Goal: Communication & Community: Answer question/provide support

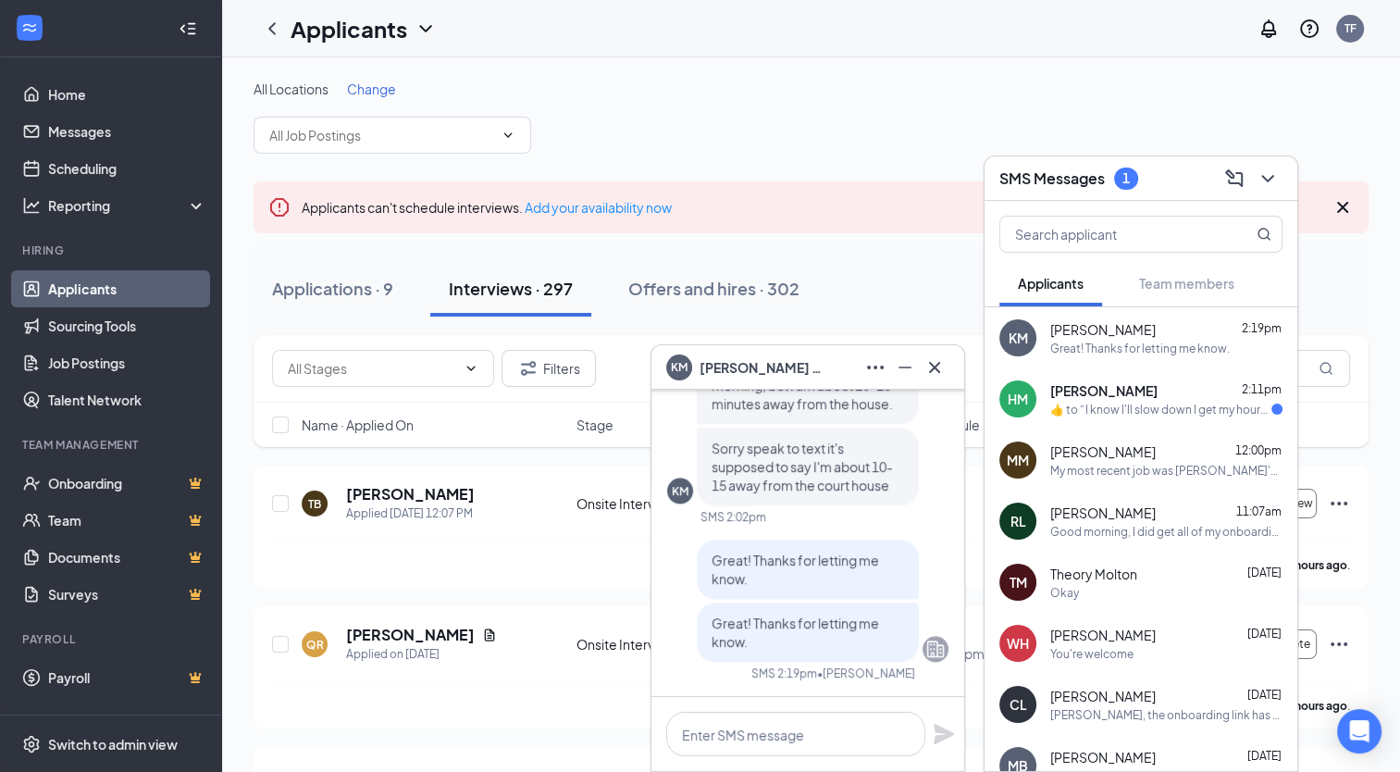
click at [1205, 419] on div "HM [PERSON_NAME] 2:11pm  ​👍​ to “ I know I'll slow down I get my hours back and…" at bounding box center [1140, 398] width 313 height 61
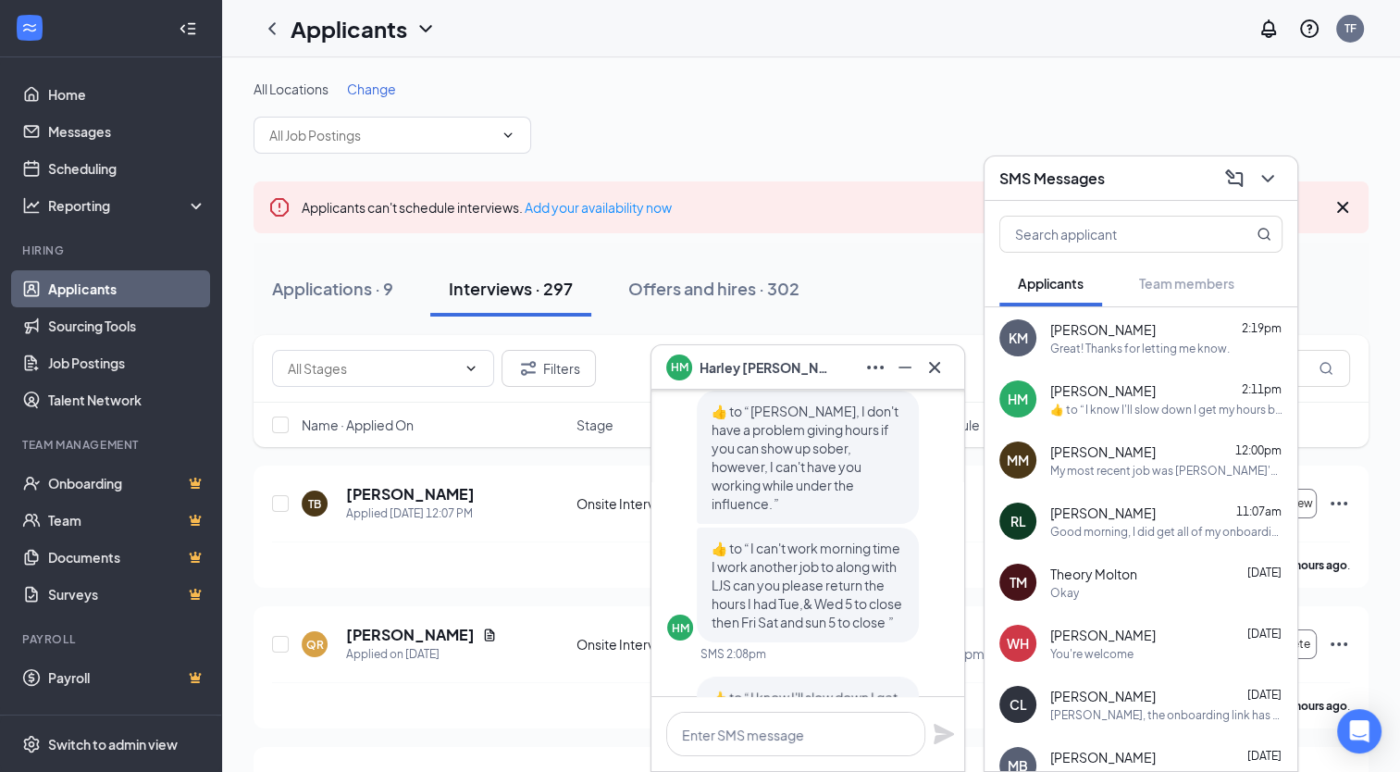
scroll to position [-185, 0]
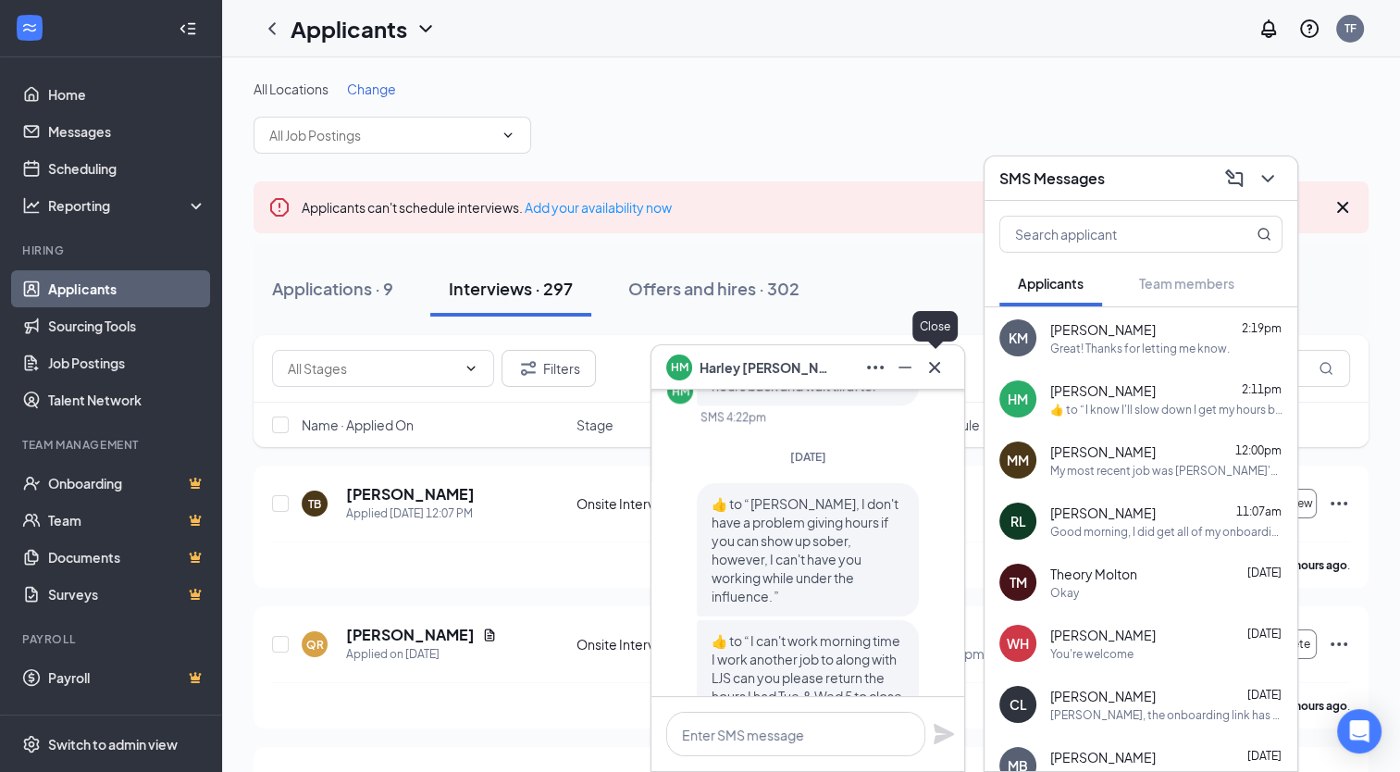
click at [936, 374] on icon "Cross" at bounding box center [934, 367] width 22 height 22
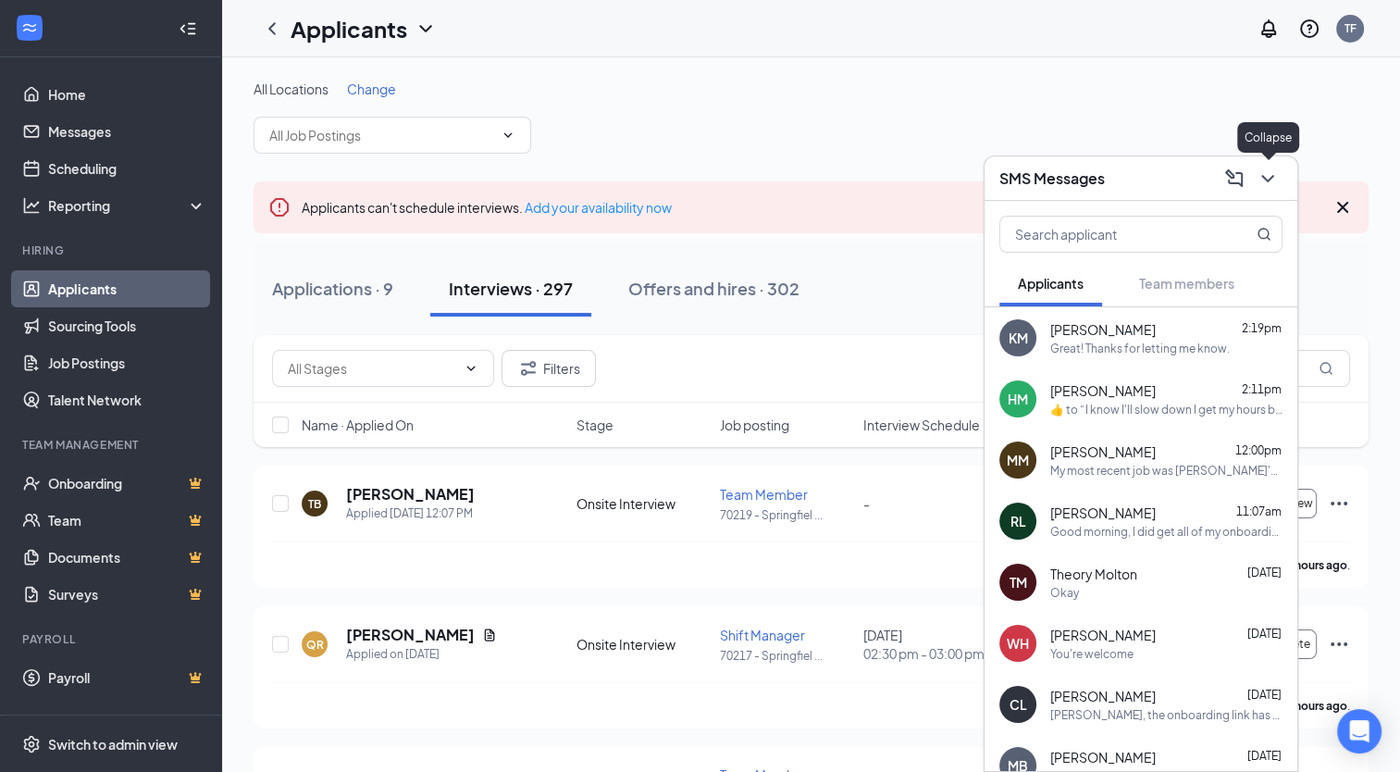
click at [1271, 186] on icon "ChevronDown" at bounding box center [1267, 178] width 22 height 22
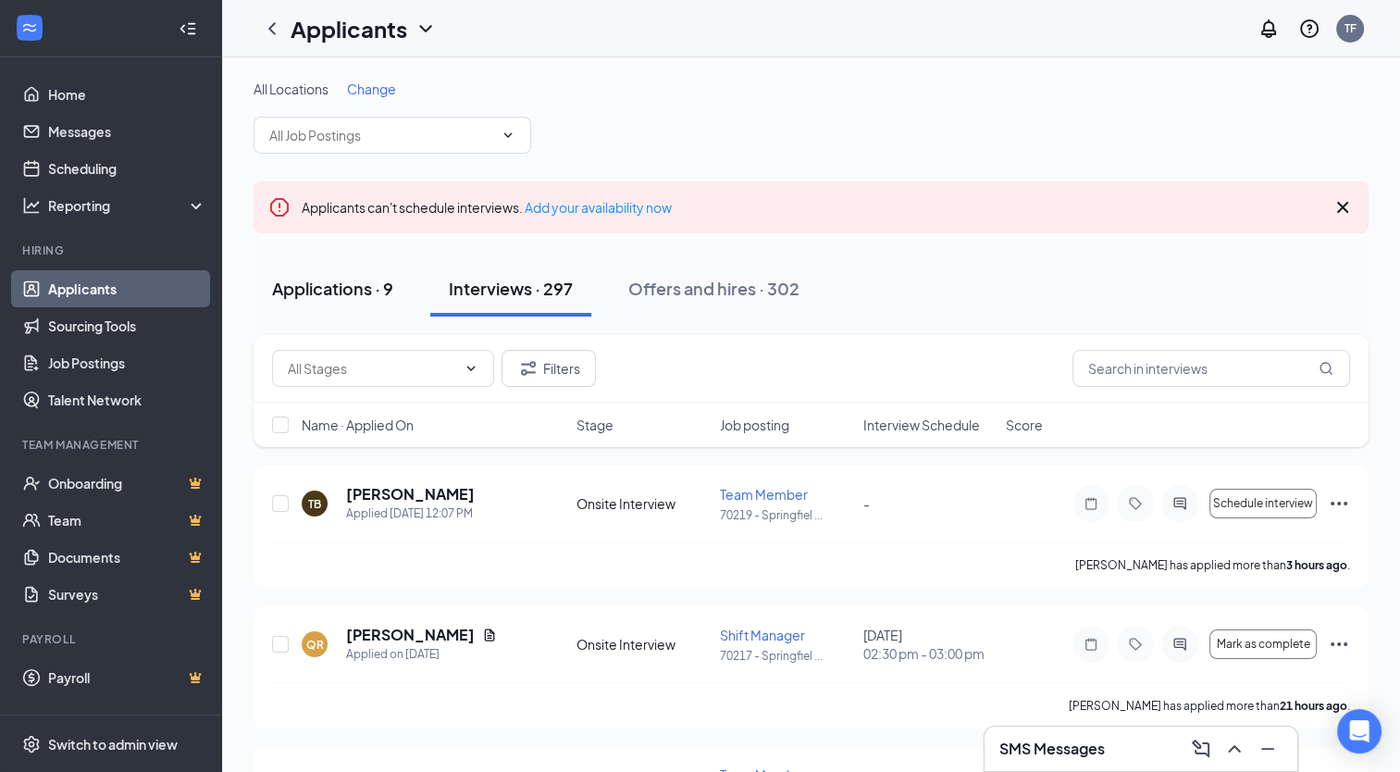
click at [362, 295] on div "Applications · 9" at bounding box center [332, 288] width 121 height 23
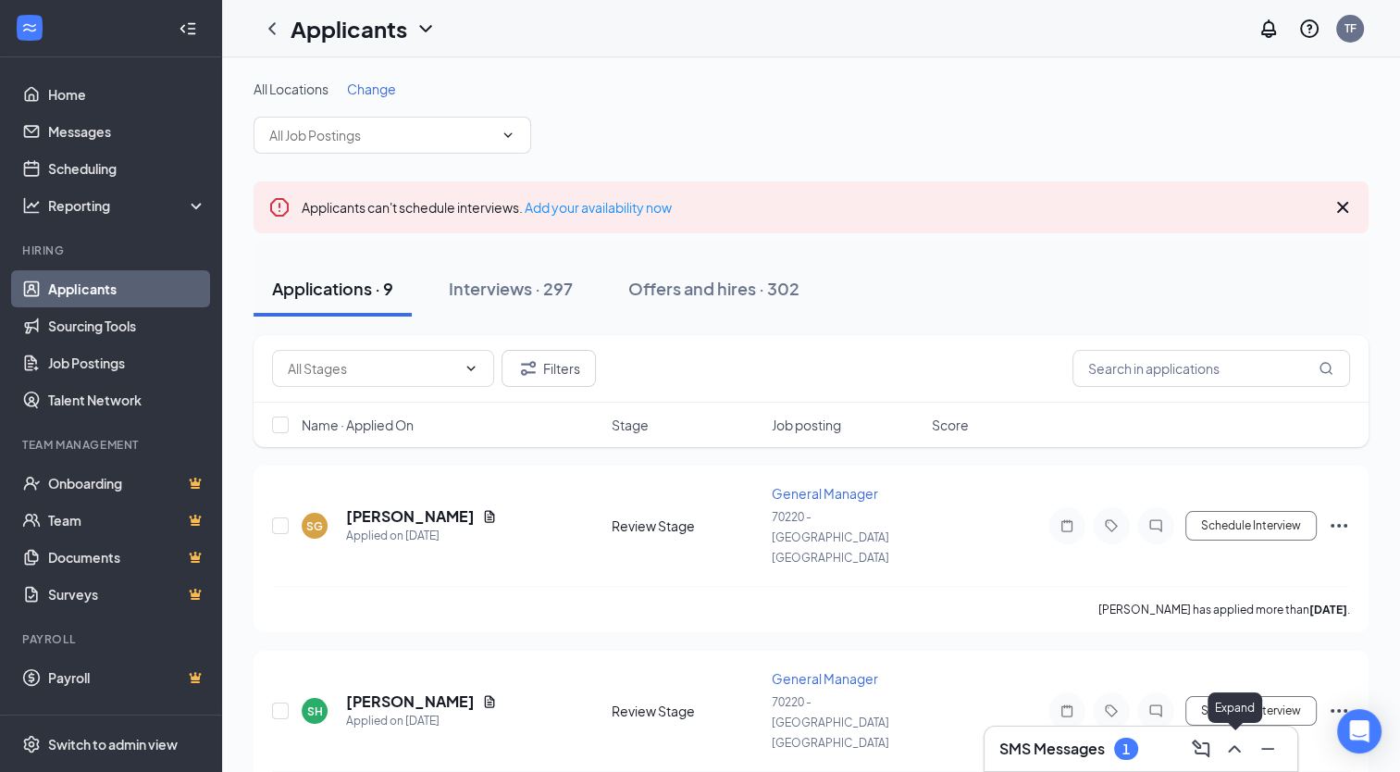
click at [1243, 759] on icon "ChevronUp" at bounding box center [1234, 748] width 22 height 22
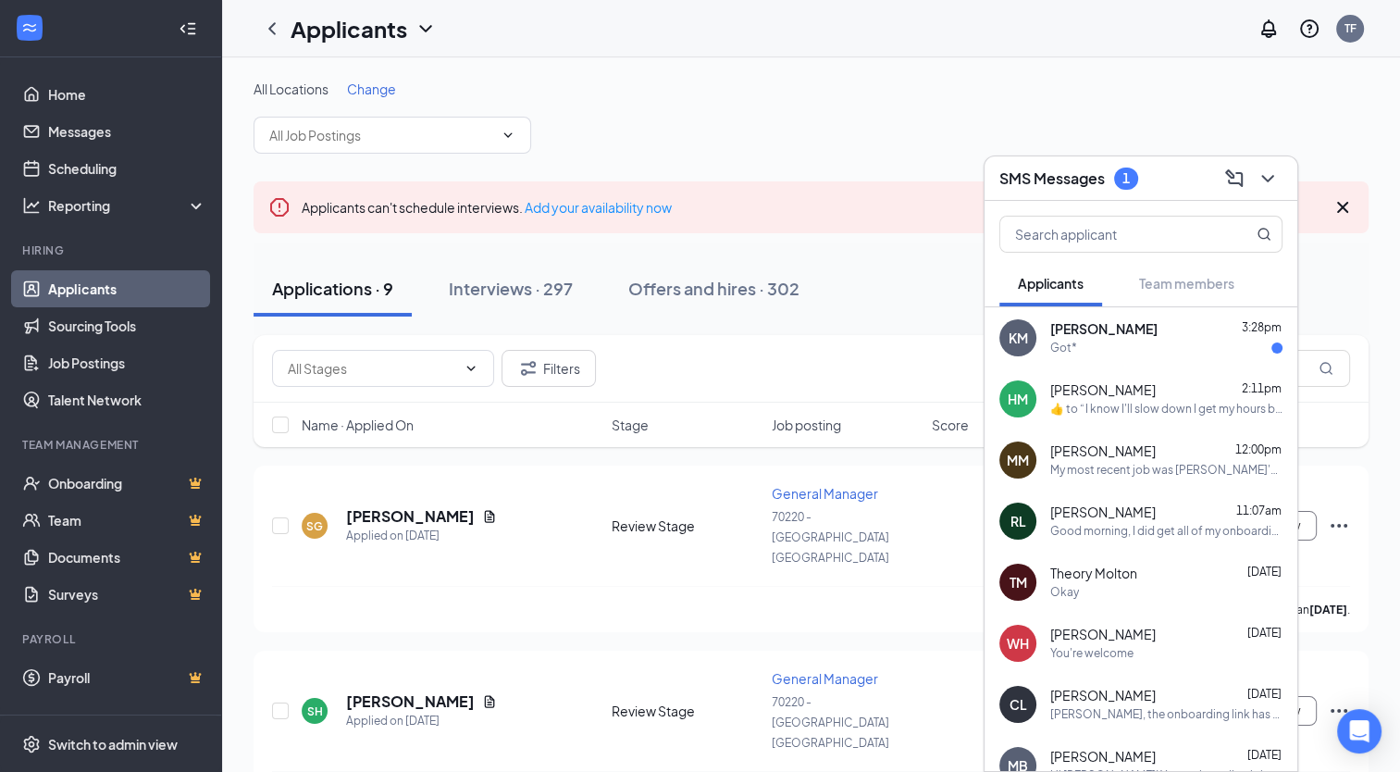
click at [1132, 315] on div "KM [PERSON_NAME] 3:28pm Got*" at bounding box center [1140, 337] width 313 height 61
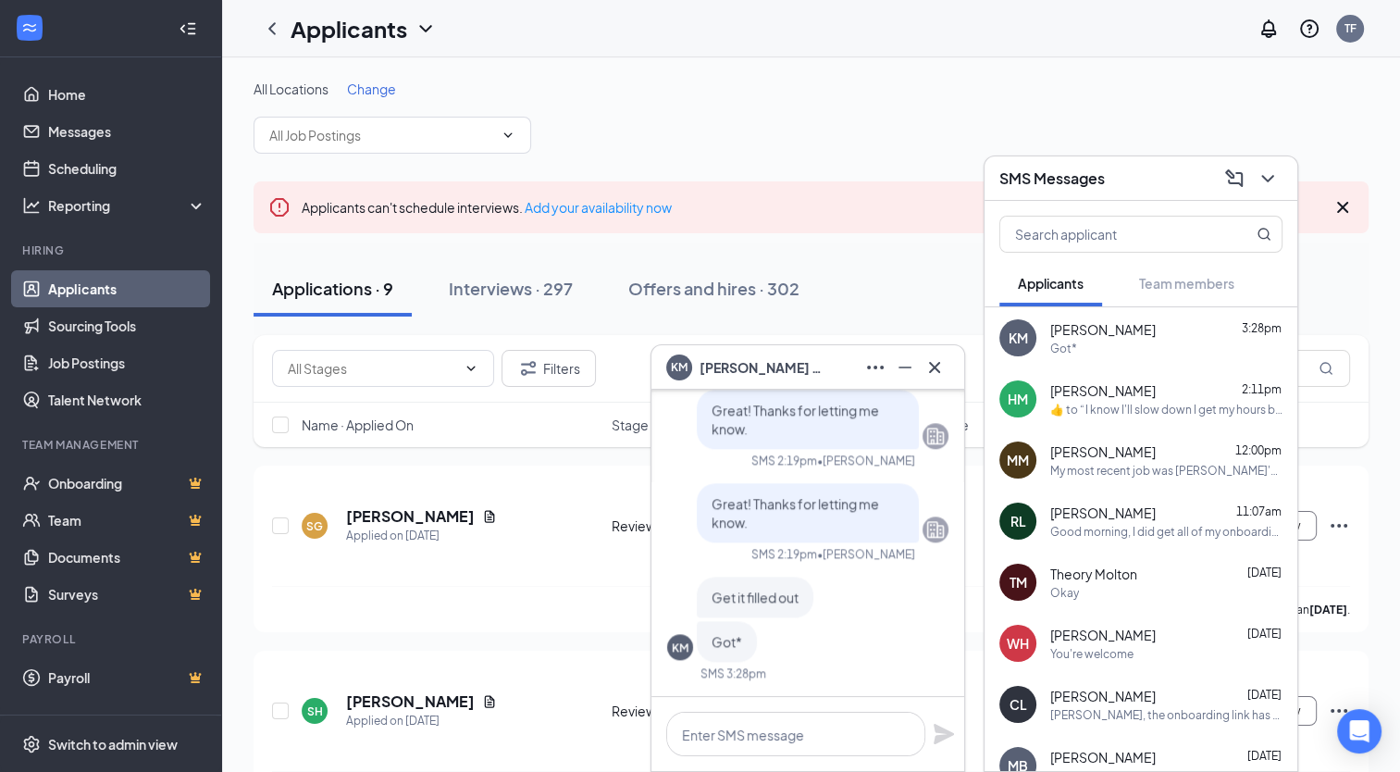
click at [1154, 352] on div "Got*" at bounding box center [1166, 348] width 232 height 16
click at [807, 727] on textarea at bounding box center [795, 733] width 259 height 44
type textarea "I"
type textarea "J"
type textarea "H"
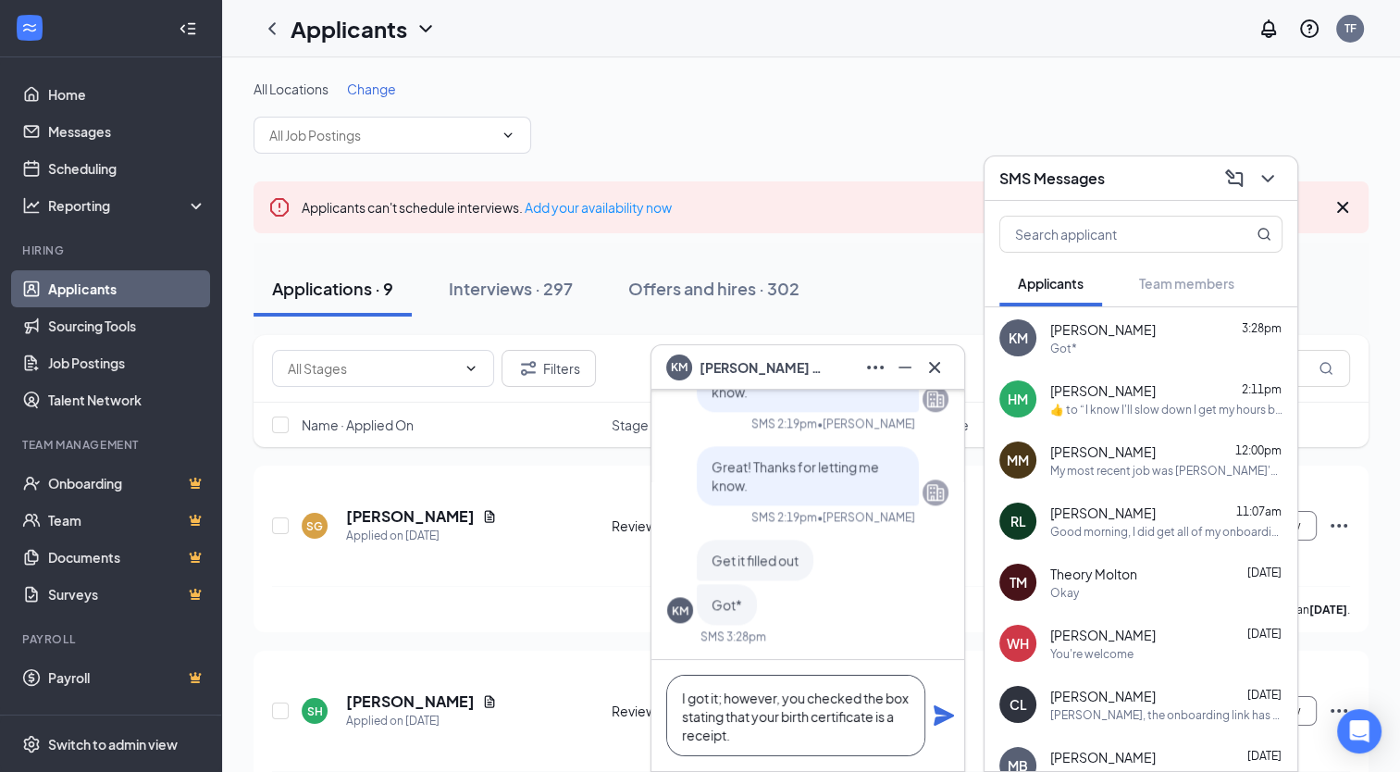
click at [781, 735] on textarea "I got it; however, you checked the box stating that your birth certificate is a…" at bounding box center [795, 714] width 259 height 81
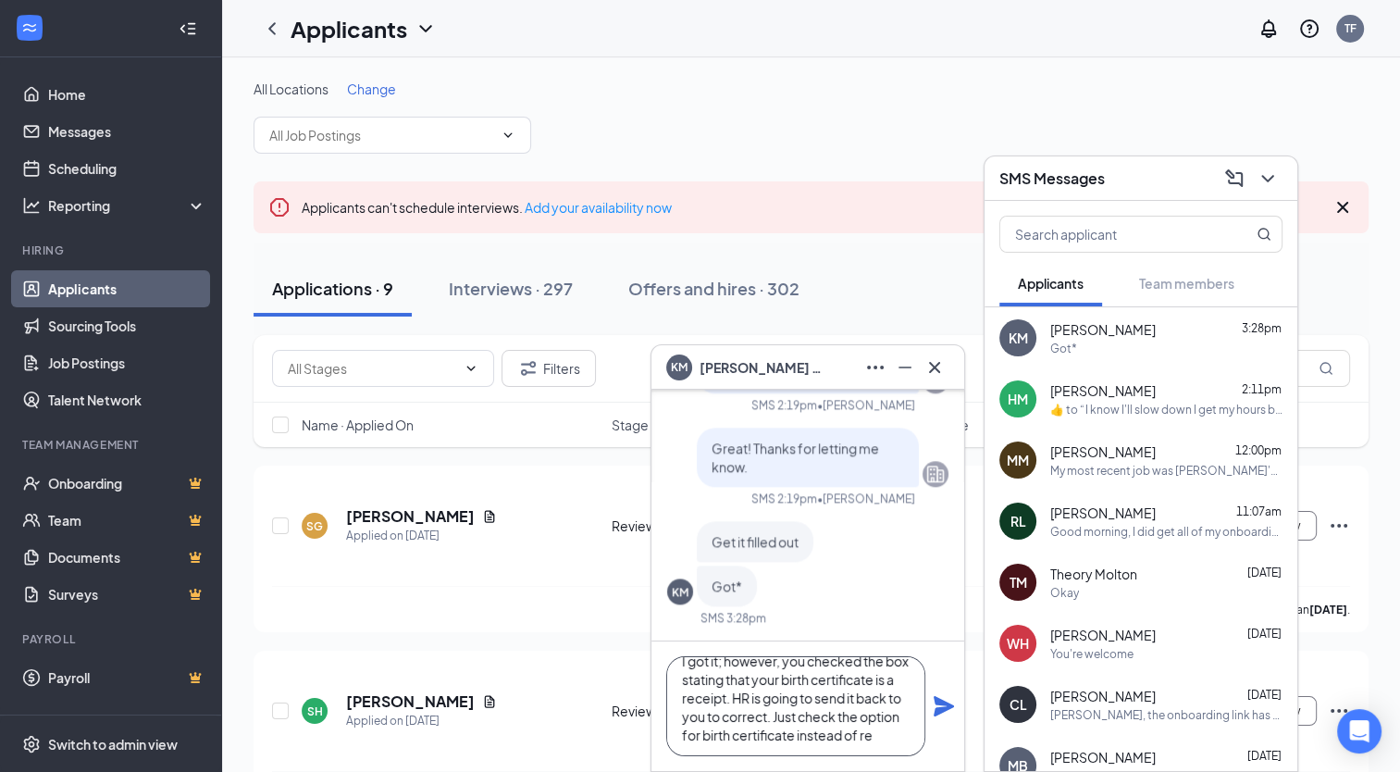
scroll to position [37, 0]
type textarea "I got it; however, you checked the box stating that your birth certificate is a…"
click at [945, 707] on icon "Plane" at bounding box center [943, 706] width 20 height 20
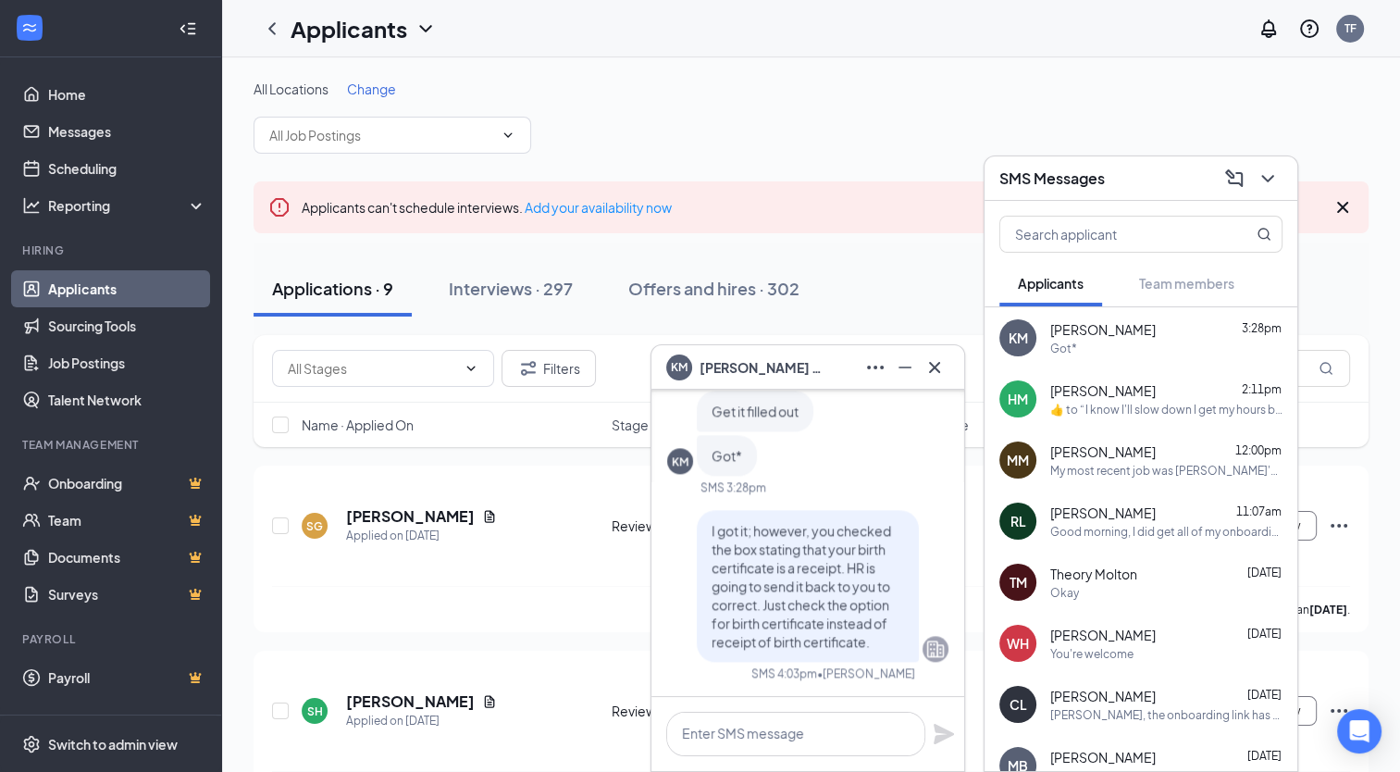
scroll to position [0, 0]
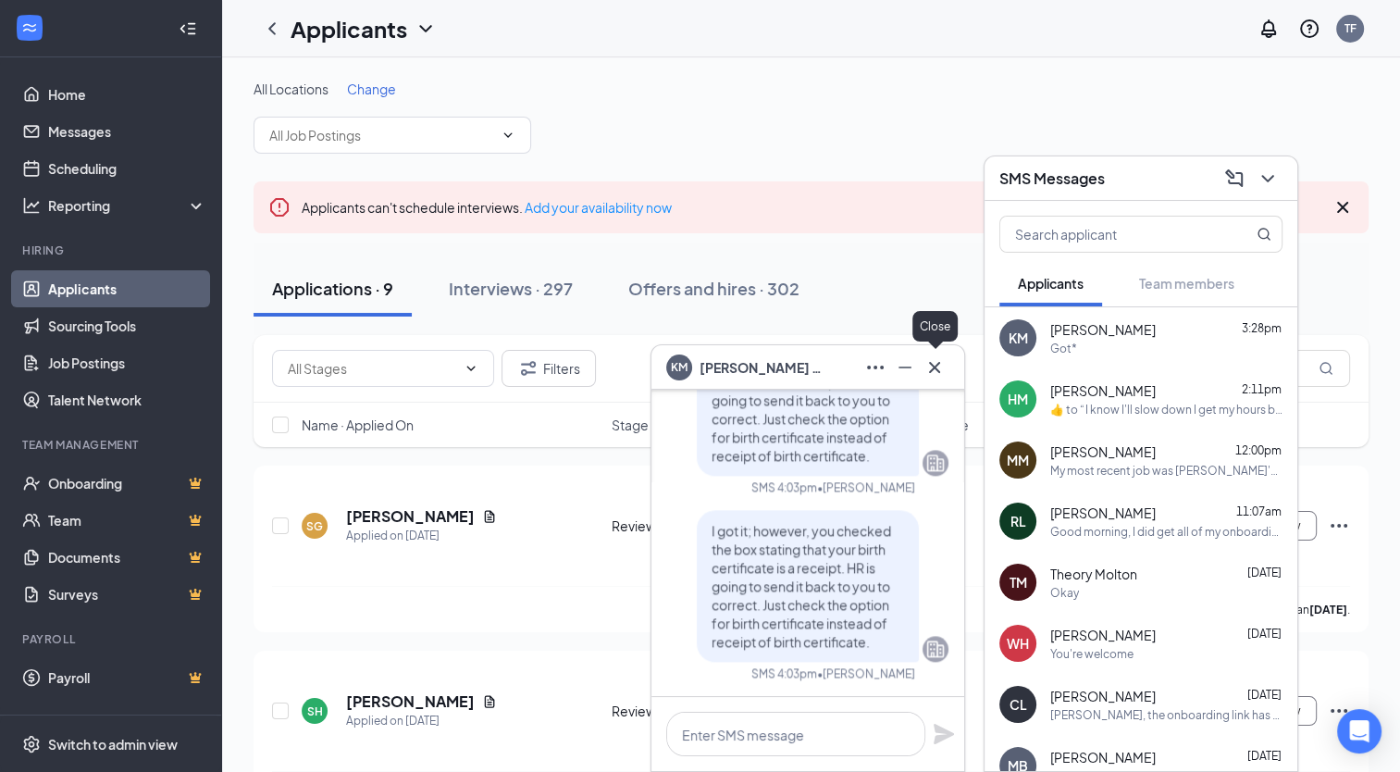
click at [940, 370] on icon "Cross" at bounding box center [934, 367] width 22 height 22
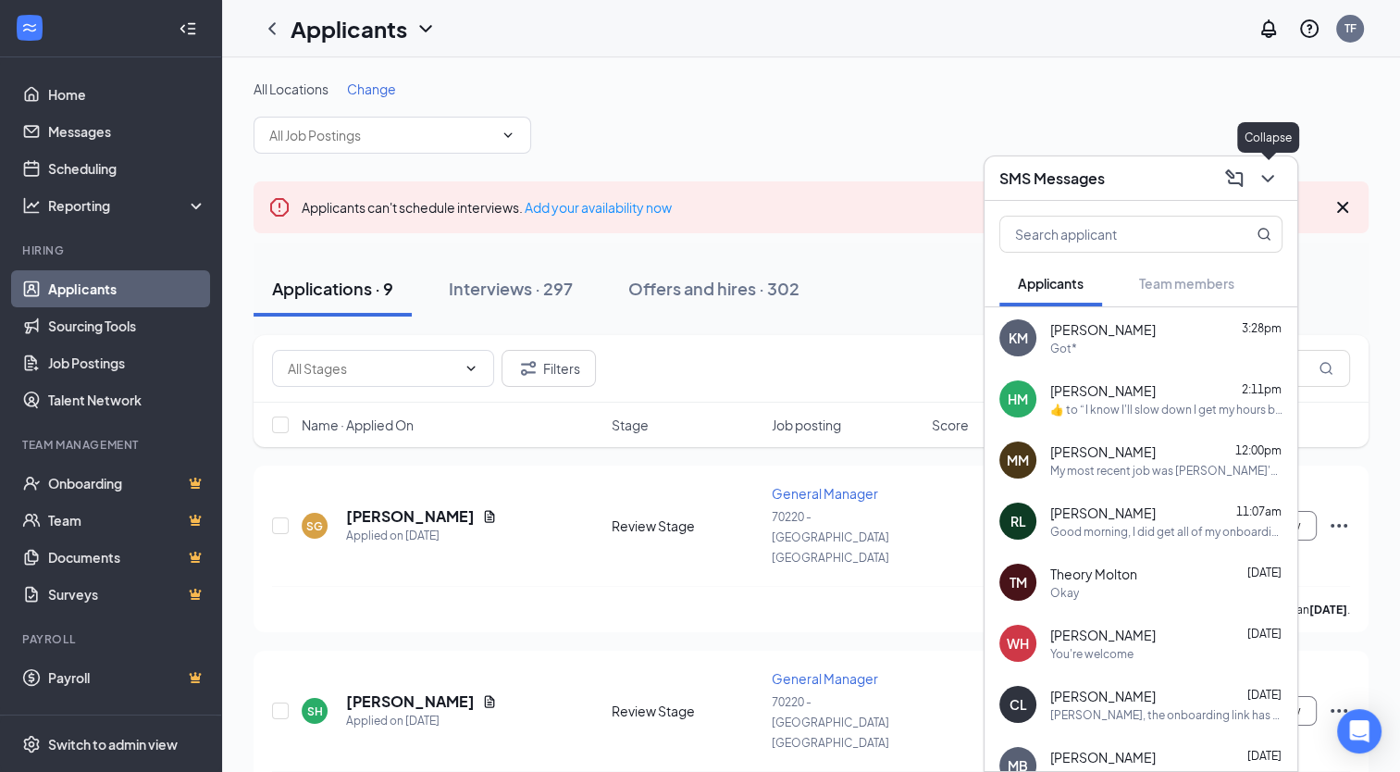
click at [1254, 181] on button at bounding box center [1268, 179] width 30 height 30
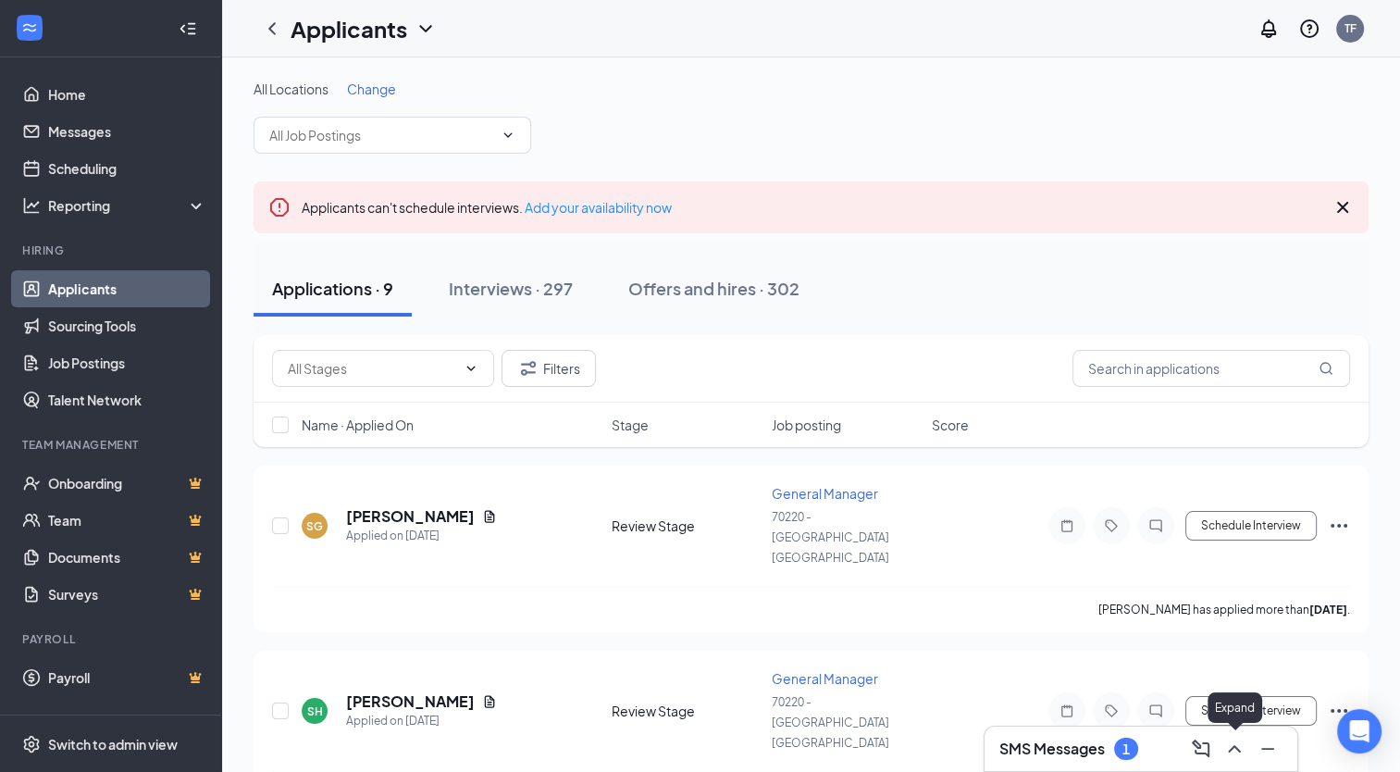
click at [1233, 747] on icon "ChevronUp" at bounding box center [1234, 748] width 12 height 7
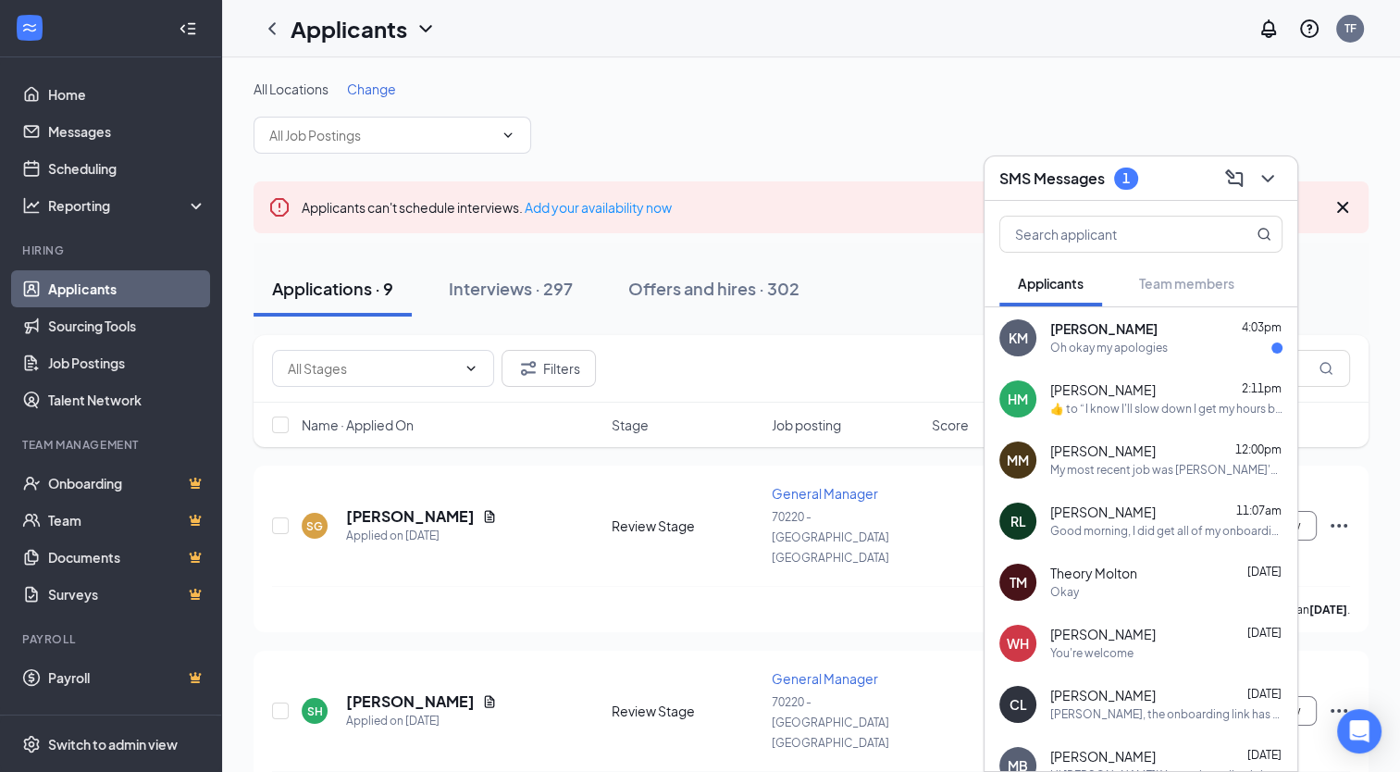
click at [1189, 348] on div "Oh okay my apologies" at bounding box center [1166, 348] width 232 height 16
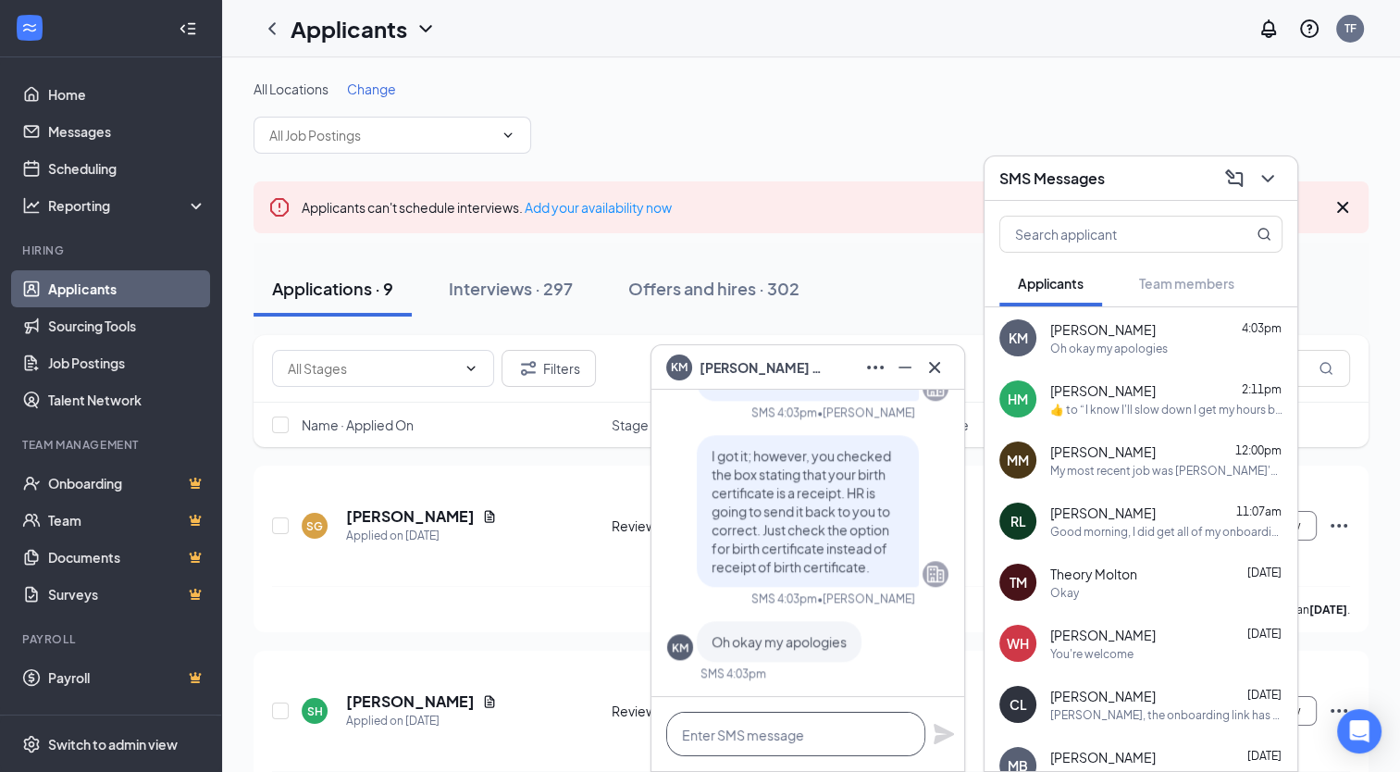
click at [740, 745] on textarea at bounding box center [795, 733] width 259 height 44
type textarea "No worries!"
click at [945, 729] on icon "Plane" at bounding box center [943, 733] width 22 height 22
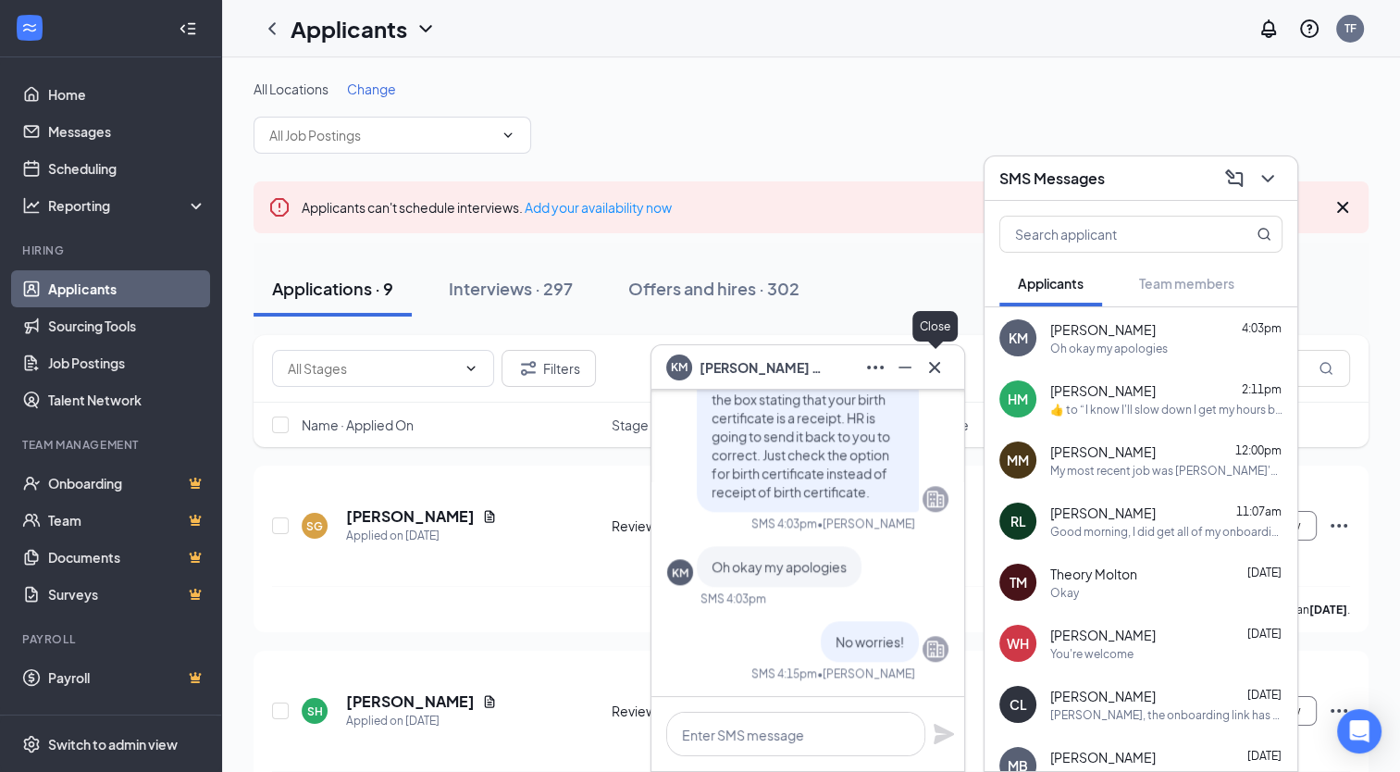
click at [944, 364] on icon "Cross" at bounding box center [934, 367] width 22 height 22
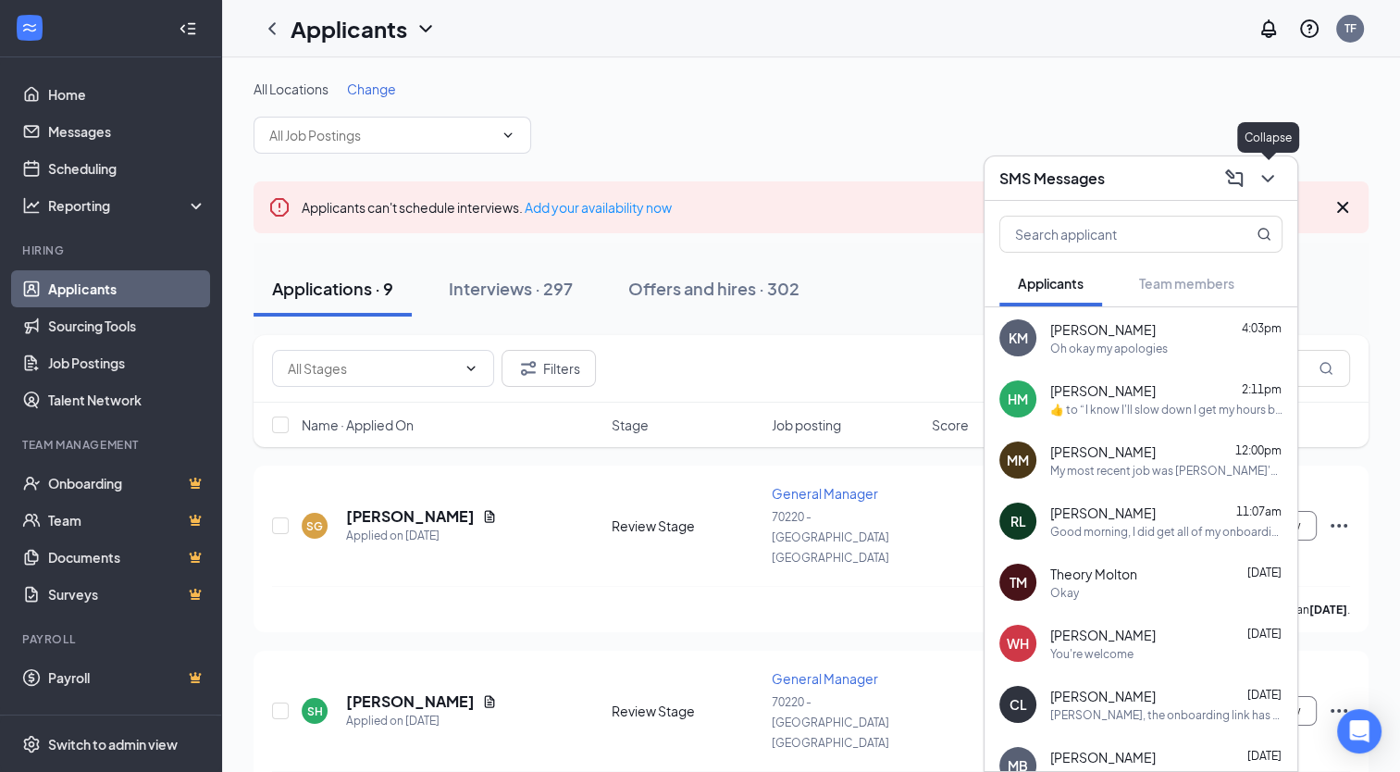
click at [1254, 175] on button at bounding box center [1268, 179] width 30 height 30
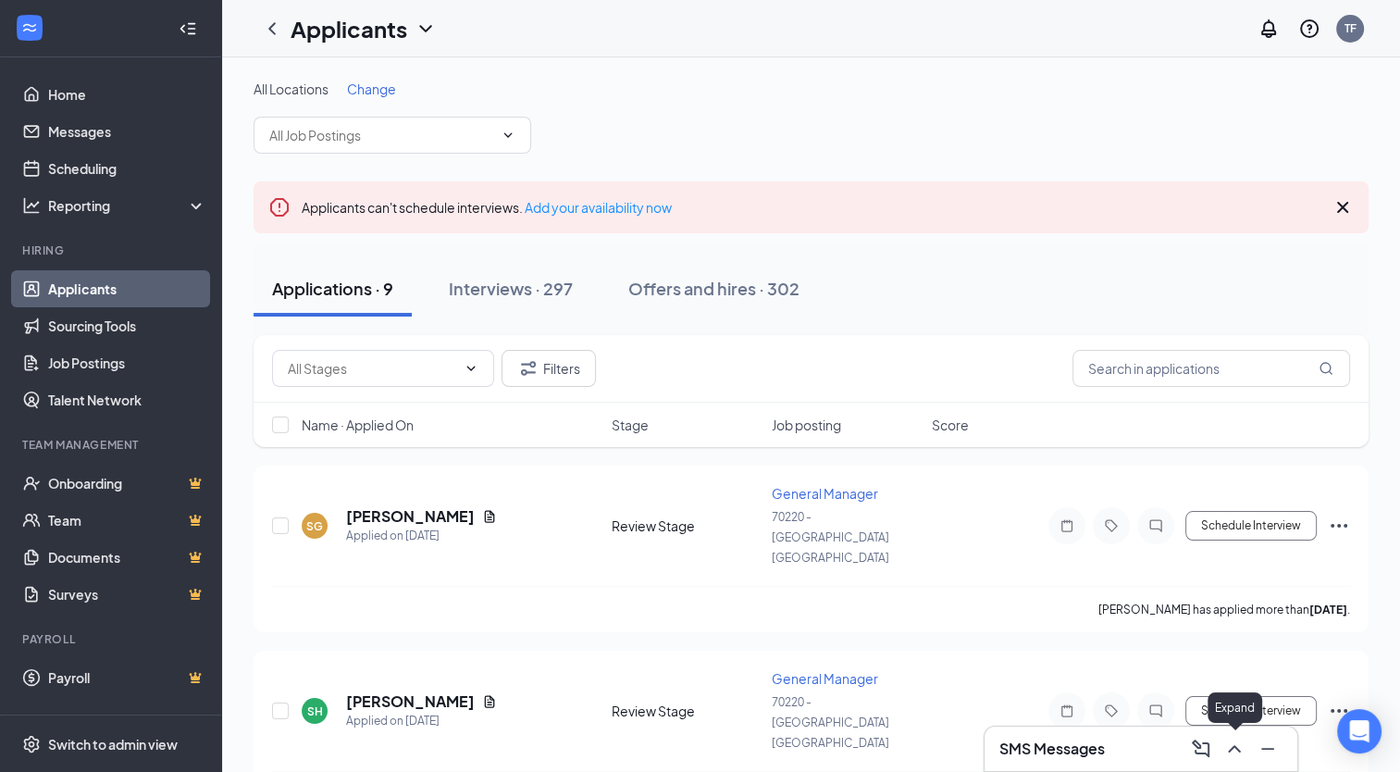
click at [1233, 753] on icon "ChevronUp" at bounding box center [1234, 748] width 22 height 22
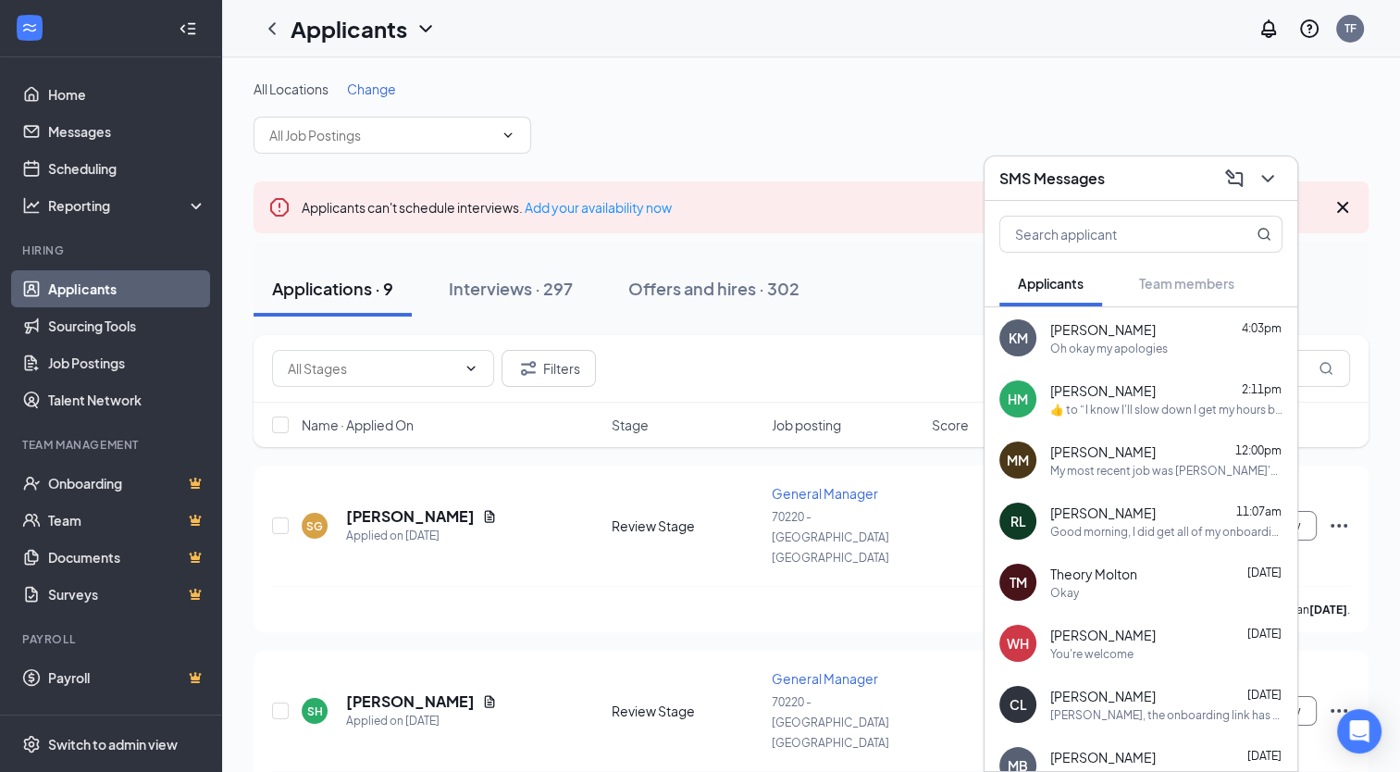
click at [1116, 649] on div "You're welcome" at bounding box center [1091, 654] width 83 height 16
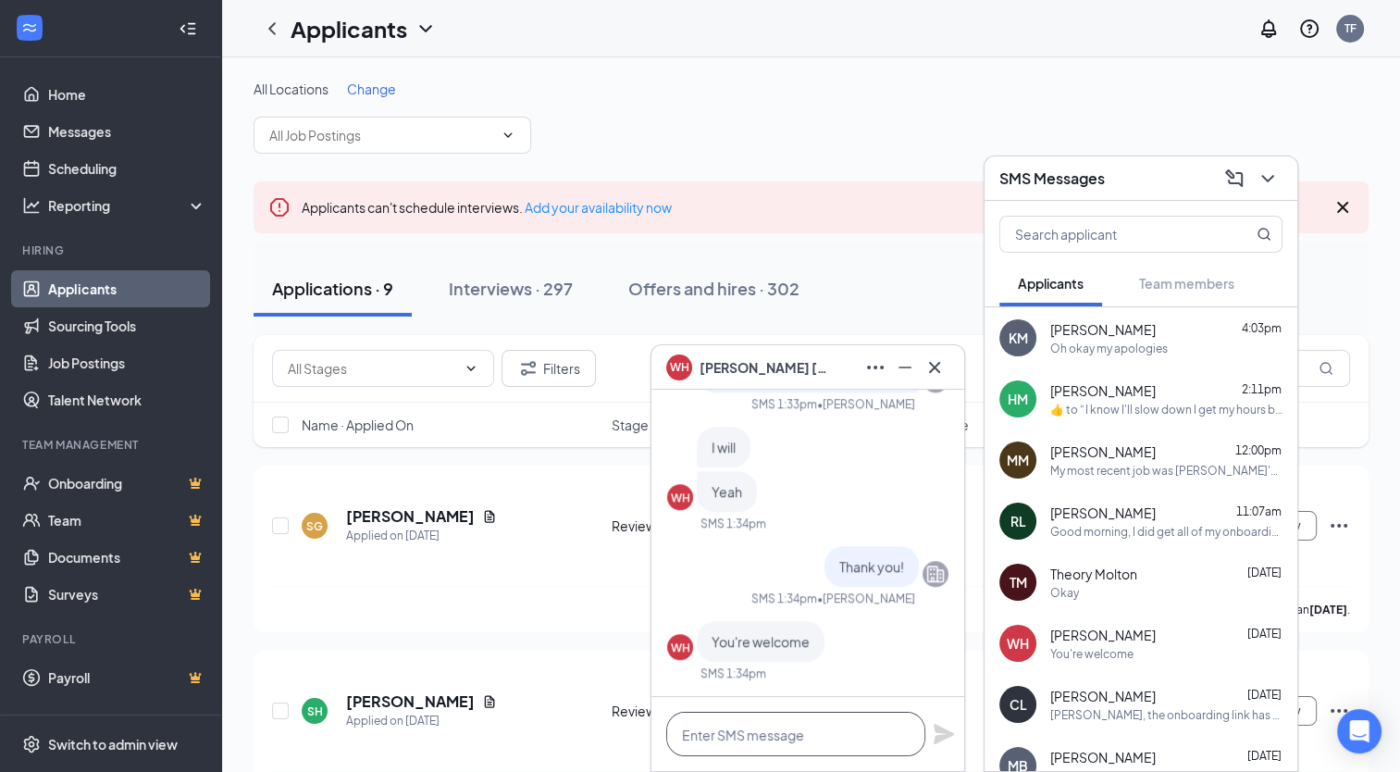
click at [725, 732] on textarea at bounding box center [795, 733] width 259 height 44
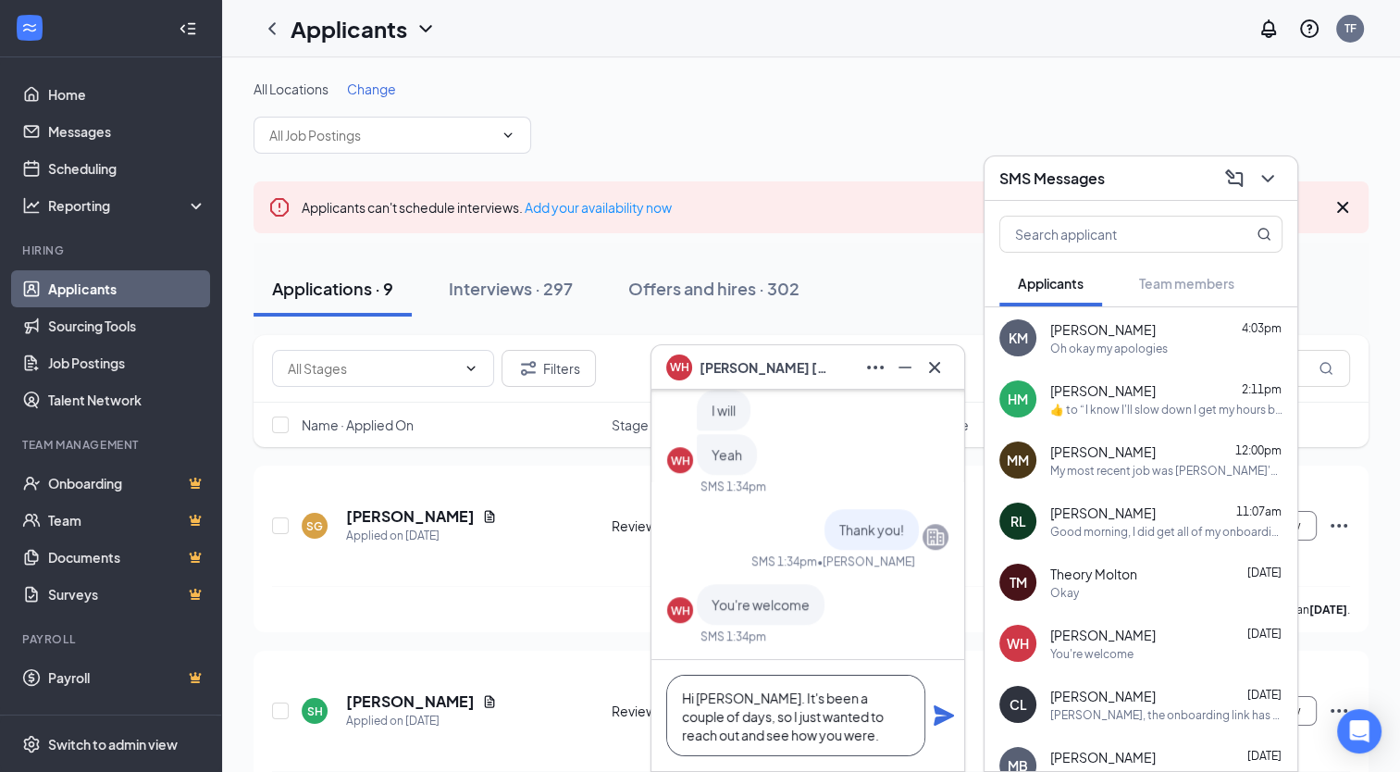
click at [773, 739] on textarea "Hi [PERSON_NAME]. It's been a couple of days, so I just wanted to reach out and…" at bounding box center [795, 714] width 259 height 81
type textarea "Hi [PERSON_NAME]. It's been a couple of days, so I just wanted to reach out and…"
click at [944, 721] on icon "Plane" at bounding box center [943, 715] width 20 height 20
